Goal: Find specific page/section: Find specific page/section

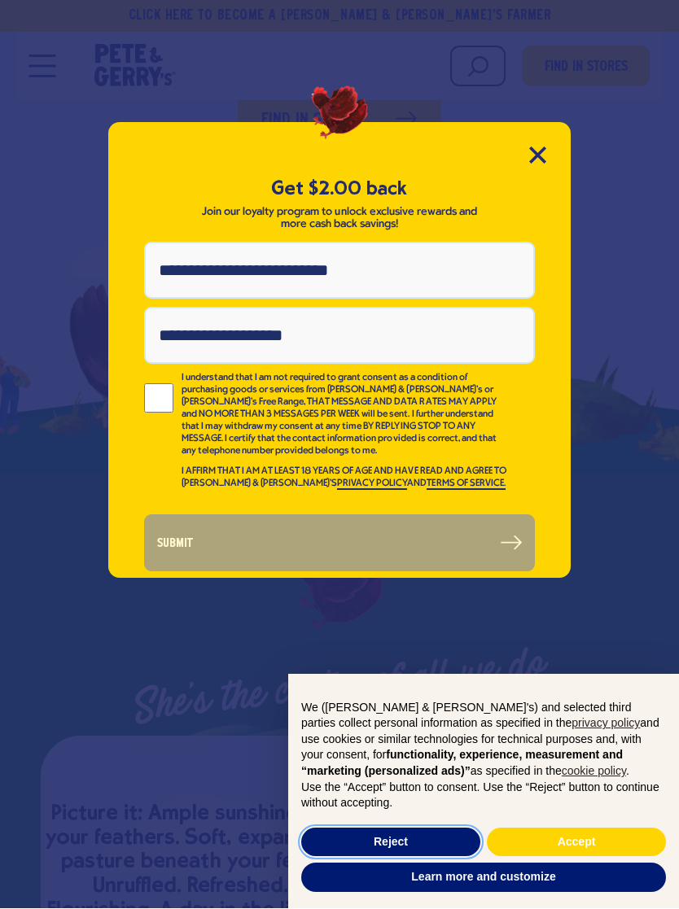
click at [337, 838] on button "Reject" at bounding box center [390, 843] width 179 height 29
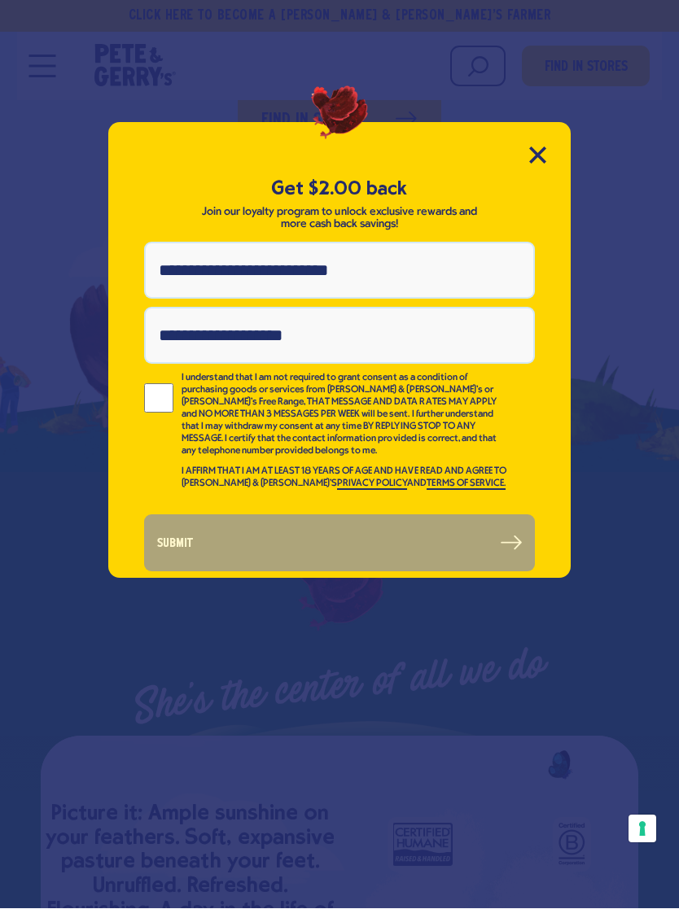
click at [530, 160] on icon "Close Modal" at bounding box center [537, 155] width 17 height 17
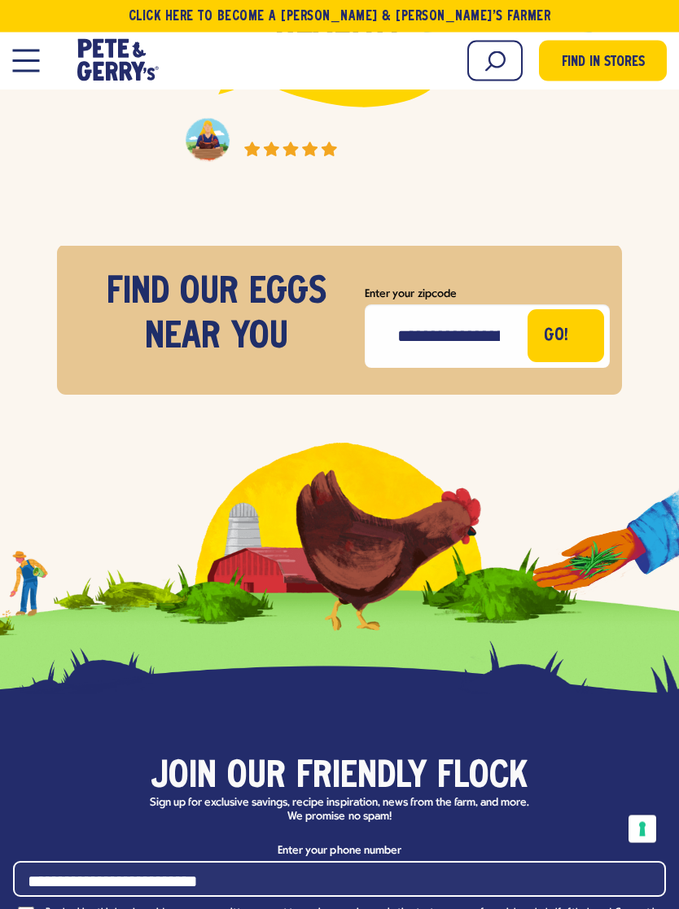
scroll to position [6580, 0]
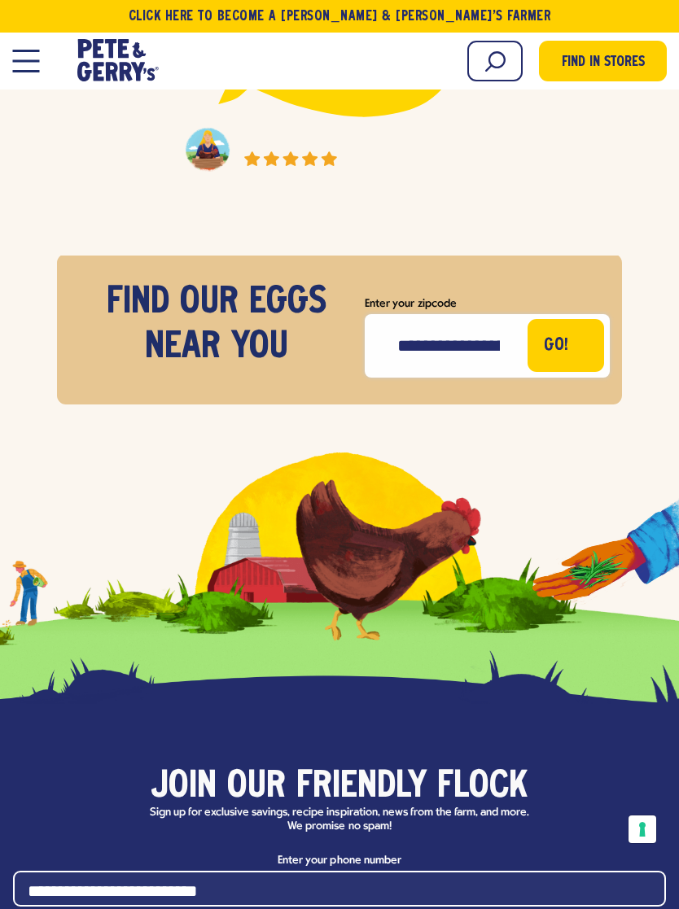
click at [491, 314] on input "Enter your zipcode" at bounding box center [487, 345] width 245 height 63
type input "*****"
click at [573, 319] on button "Go!" at bounding box center [565, 345] width 77 height 53
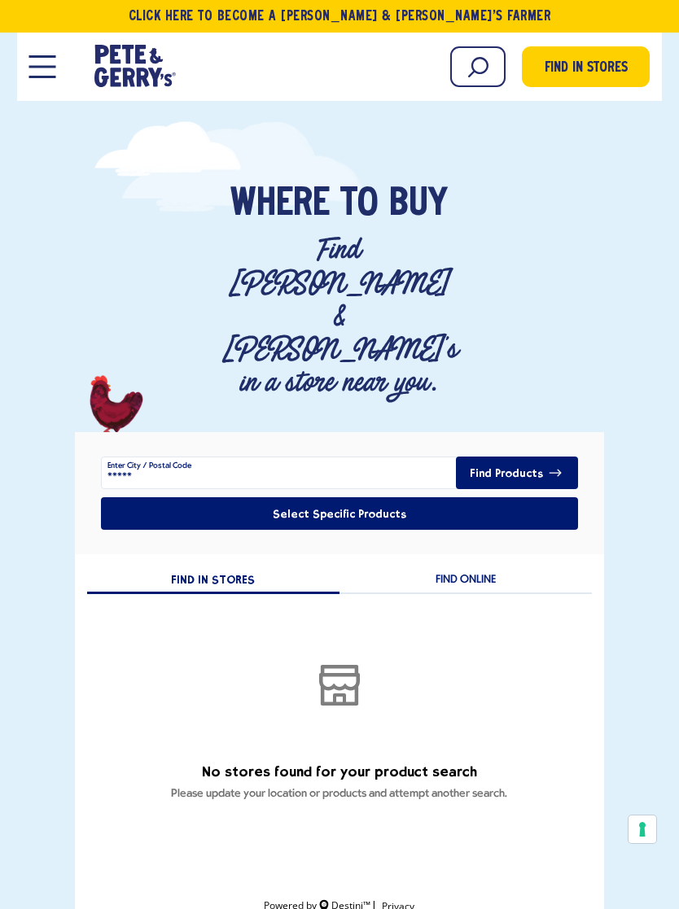
type input "*****"
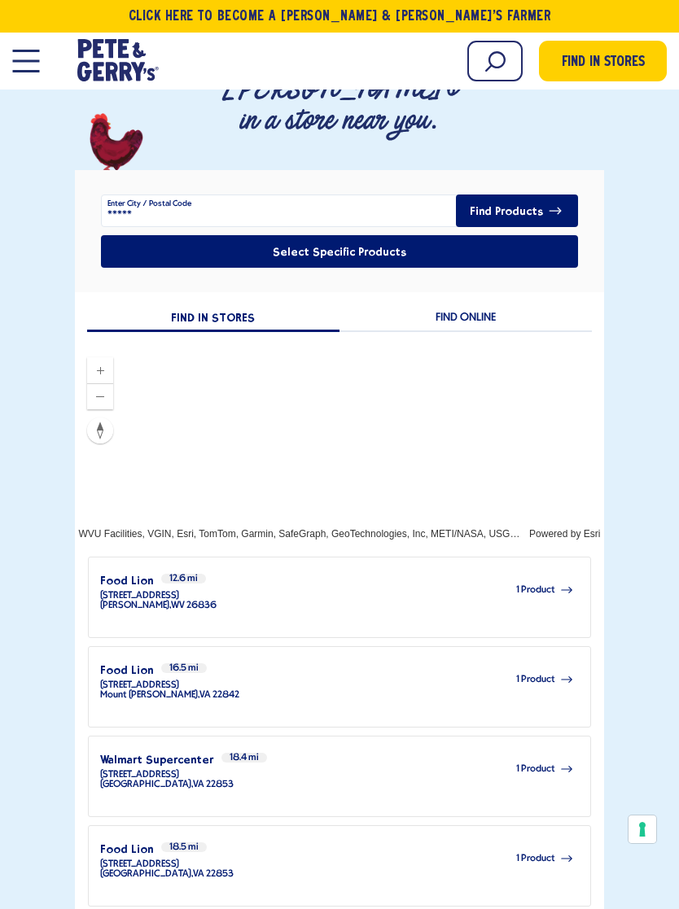
scroll to position [260, 0]
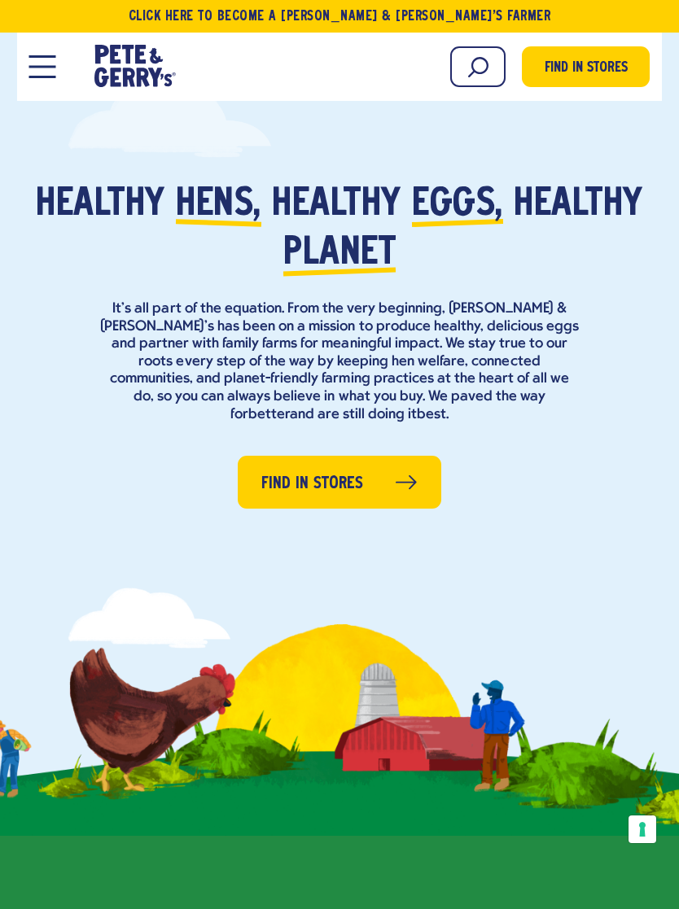
click at [105, 63] on icon "[PERSON_NAME] & [PERSON_NAME]'s Homepage" at bounding box center [134, 66] width 81 height 42
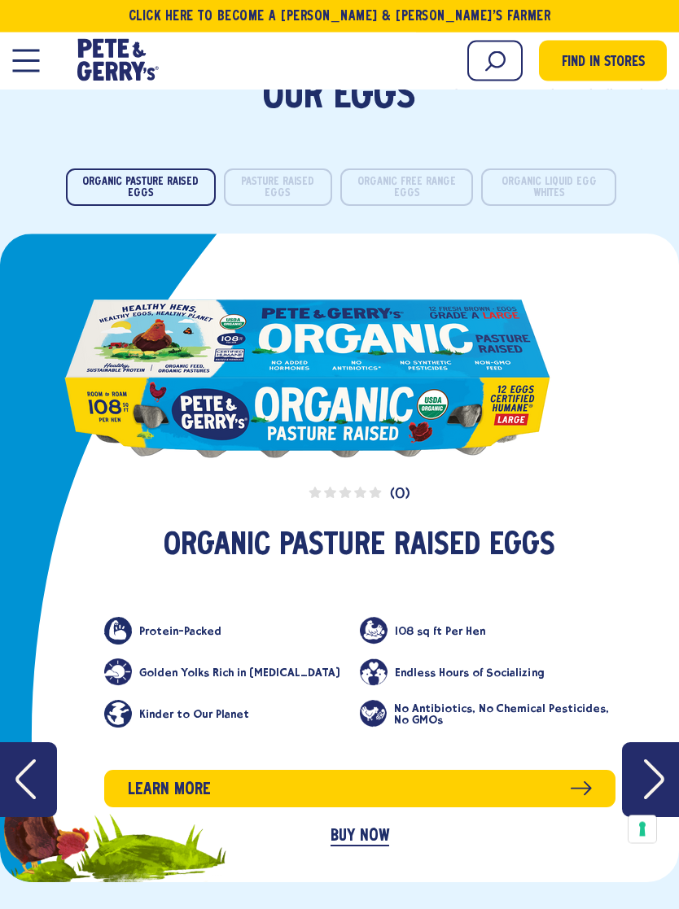
scroll to position [2145, 0]
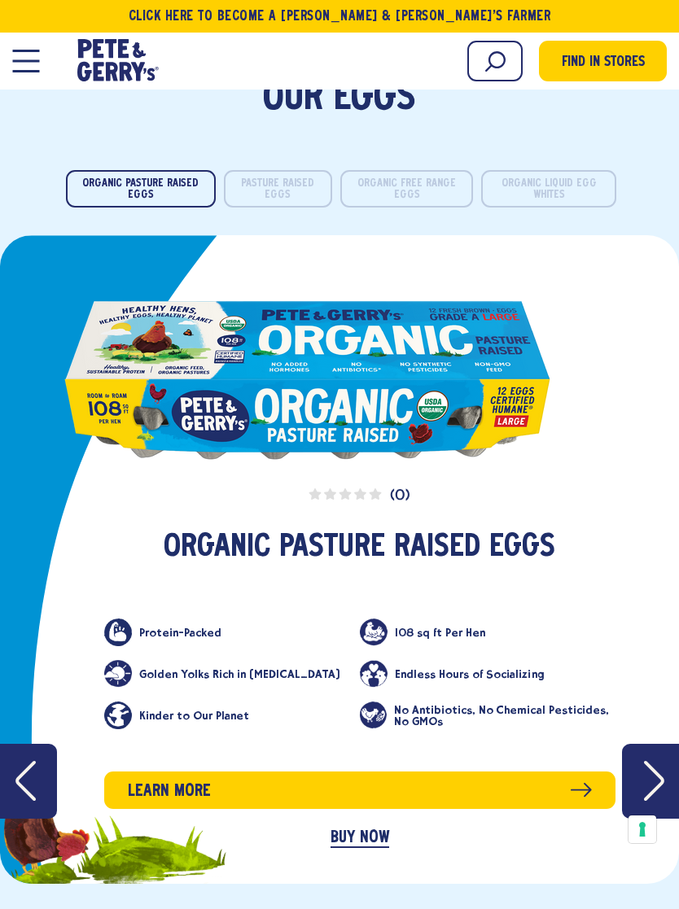
click at [584, 170] on button "Organic Liquid Egg Whites" at bounding box center [548, 188] width 135 height 37
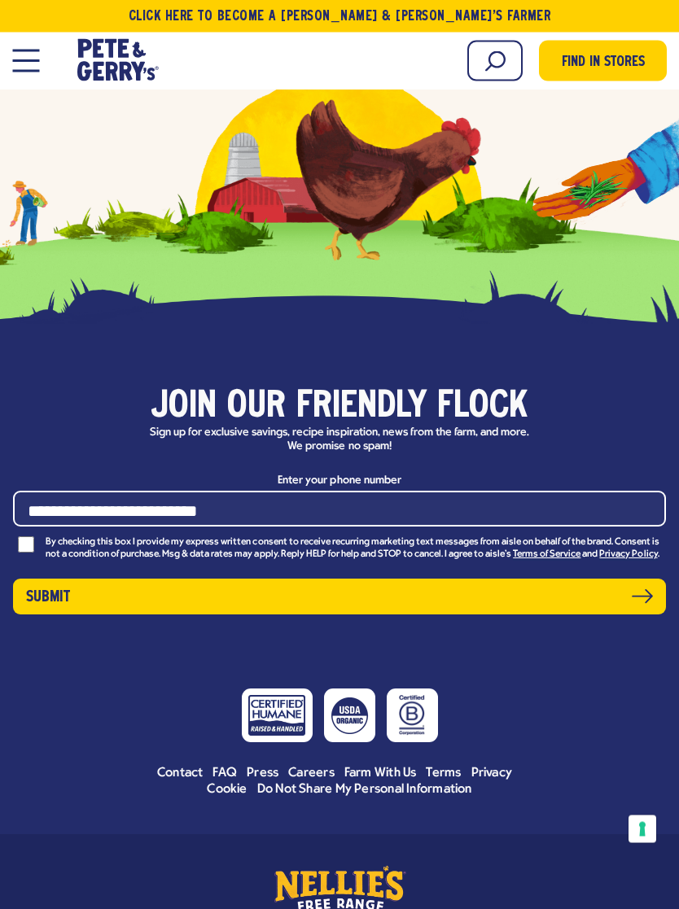
scroll to position [6944, 0]
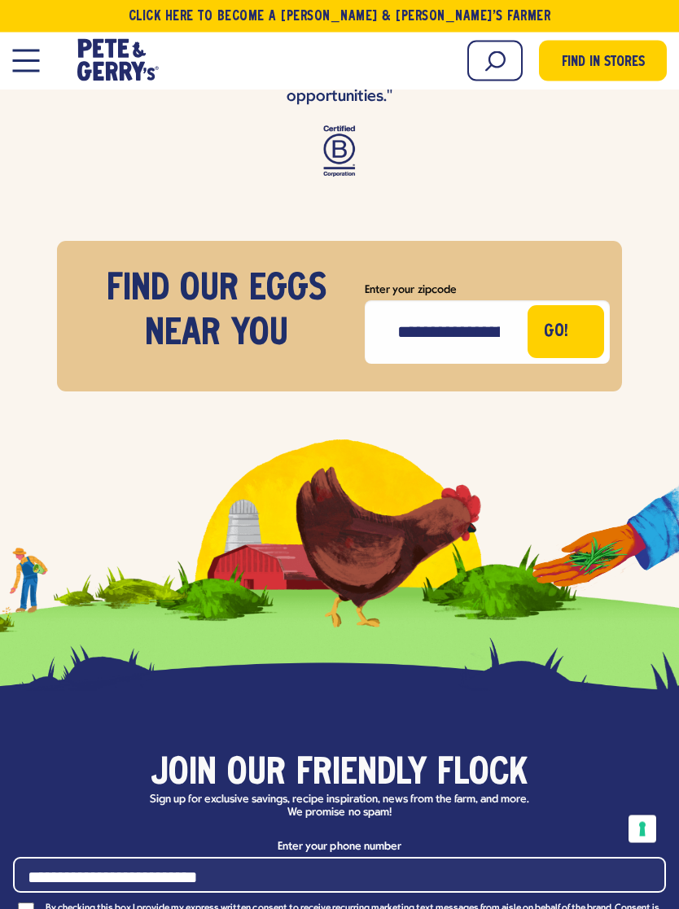
scroll to position [6526, 0]
